Goal: Book appointment/travel/reservation

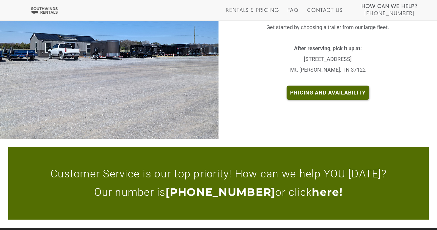
scroll to position [1242, 0]
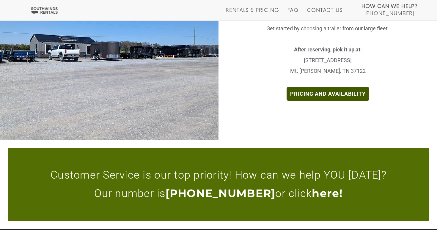
click at [334, 87] on link "Pricing and Availability" at bounding box center [328, 94] width 83 height 14
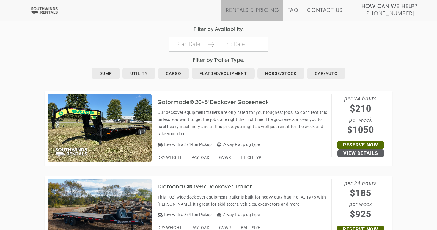
scroll to position [291, 0]
click at [288, 70] on link "Horse/Stock" at bounding box center [280, 73] width 47 height 11
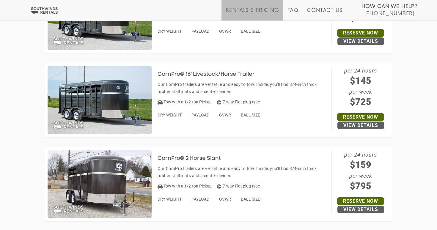
scroll to position [403, 0]
click at [226, 112] on span "GVWR" at bounding box center [225, 114] width 12 height 5
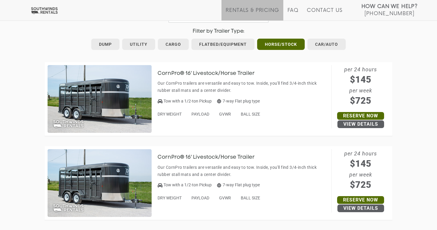
scroll to position [320, 0]
click at [93, 106] on img at bounding box center [100, 99] width 104 height 68
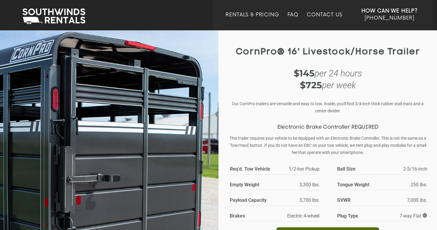
click at [151, 151] on img at bounding box center [109, 155] width 219 height 250
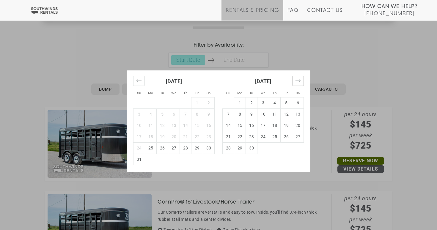
click at [301, 83] on span "Jump to next month" at bounding box center [298, 81] width 12 height 10
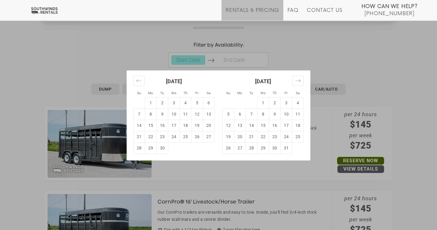
click at [404, 129] on div "Su Mo Tu We Th Fr Sa Su Mo Tu We Th Fr Sa August 2025 1 2 3 4 5 6 7 8 9 10 11 1…" at bounding box center [218, 115] width 437 height 230
